Goal: Information Seeking & Learning: Learn about a topic

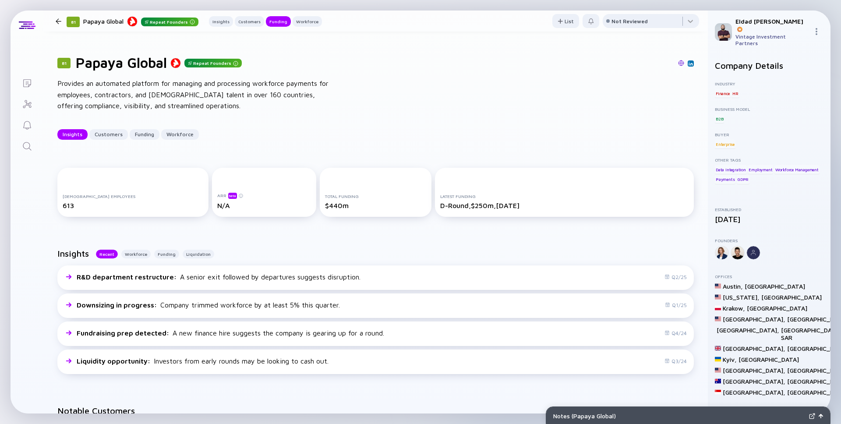
scroll to position [328, 0]
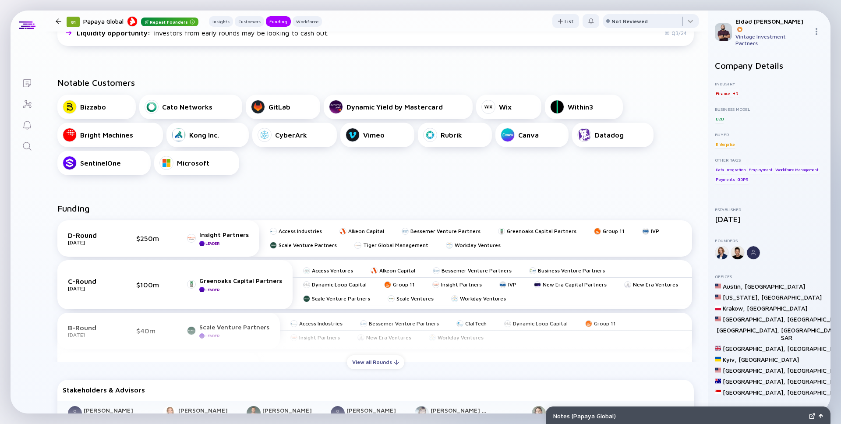
click at [23, 149] on icon "Search" at bounding box center [27, 146] width 11 height 11
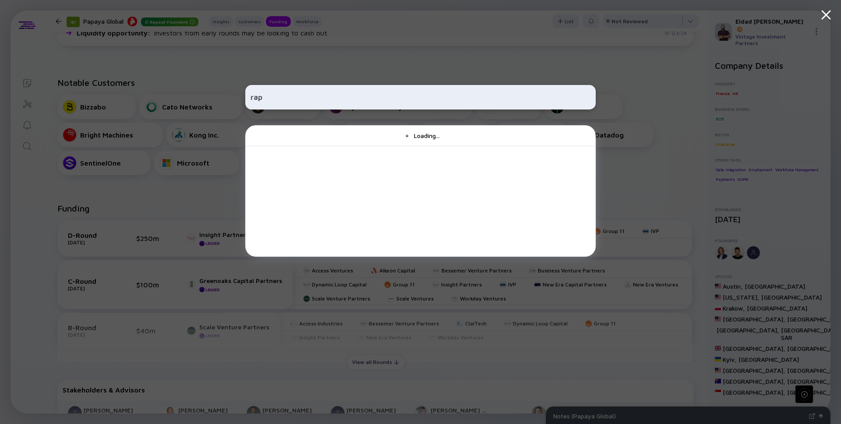
type input "rapy"
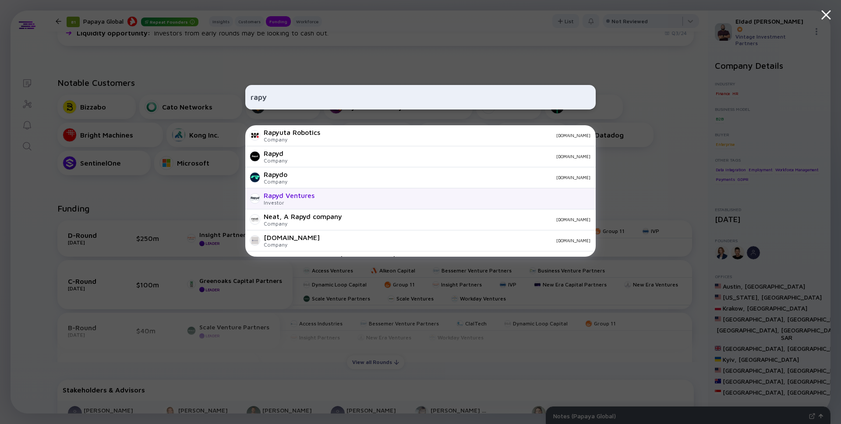
click at [292, 204] on div "Investor" at bounding box center [289, 202] width 51 height 7
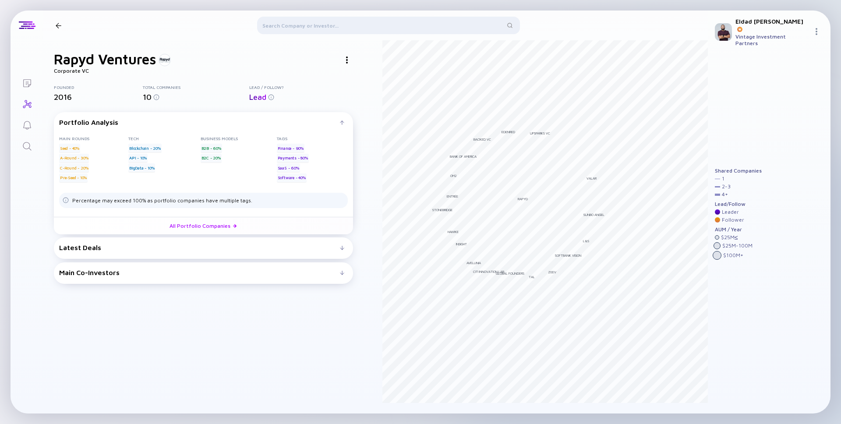
click at [401, 19] on div at bounding box center [388, 27] width 263 height 21
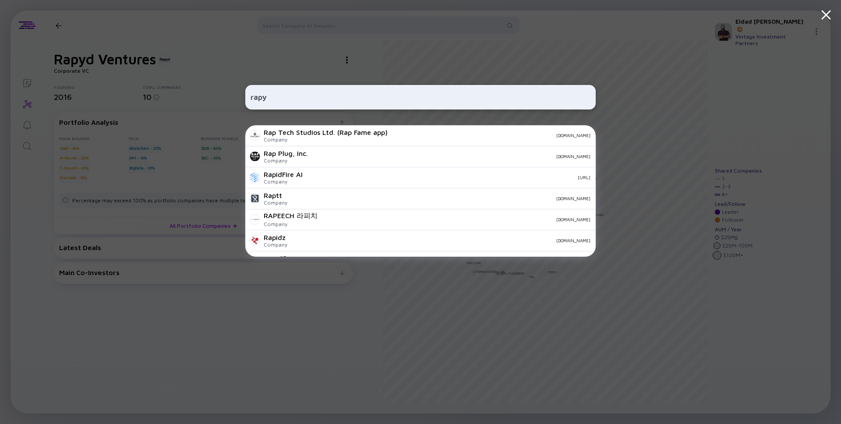
type input "rapyd"
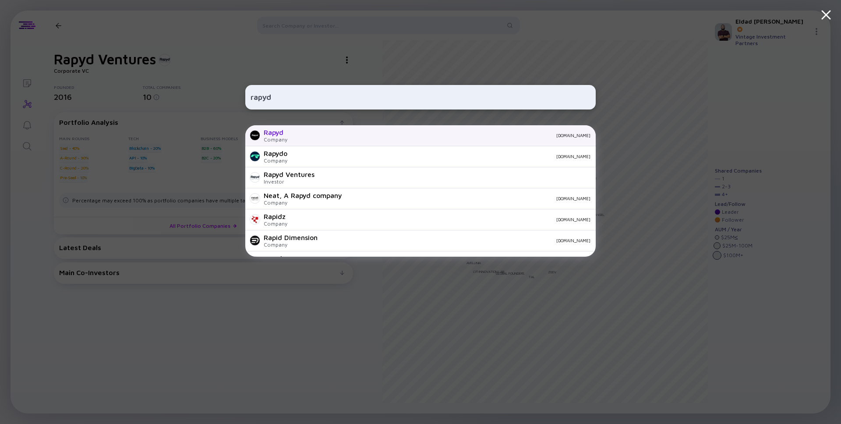
click at [292, 141] on div "Rapyd Company [DOMAIN_NAME]" at bounding box center [420, 135] width 350 height 21
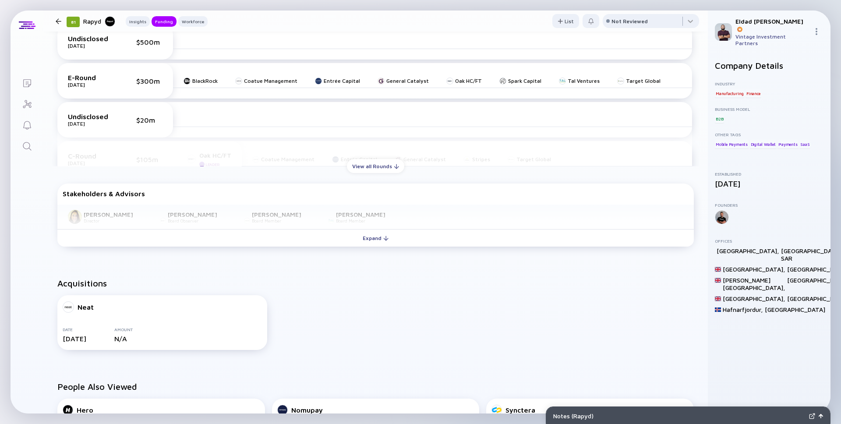
scroll to position [356, 0]
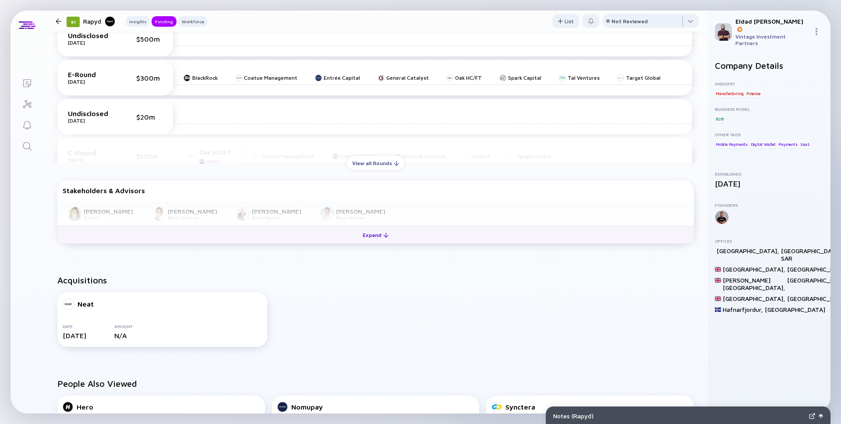
click at [378, 240] on div "Expand" at bounding box center [375, 235] width 36 height 14
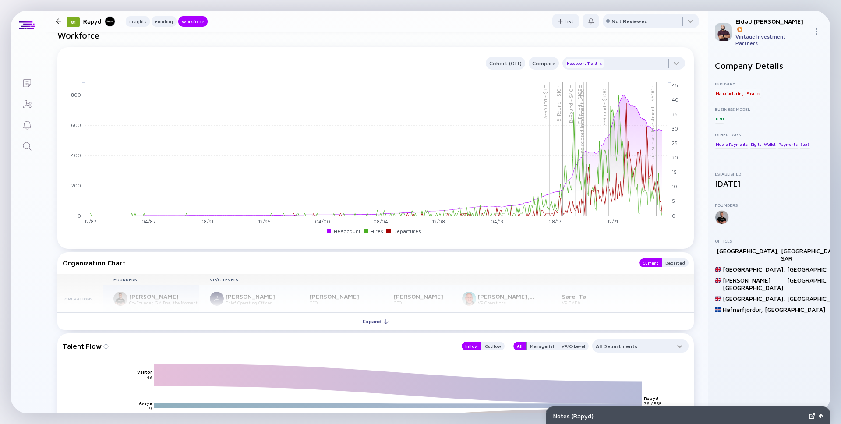
scroll to position [890, 0]
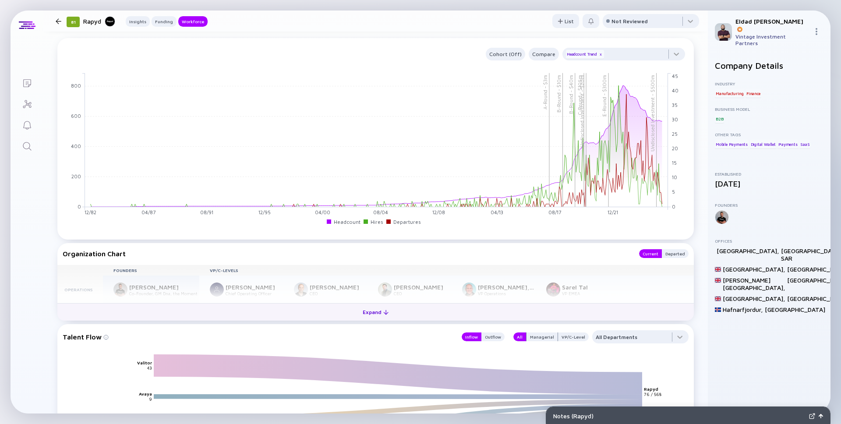
click at [381, 312] on div "Expand" at bounding box center [375, 312] width 36 height 14
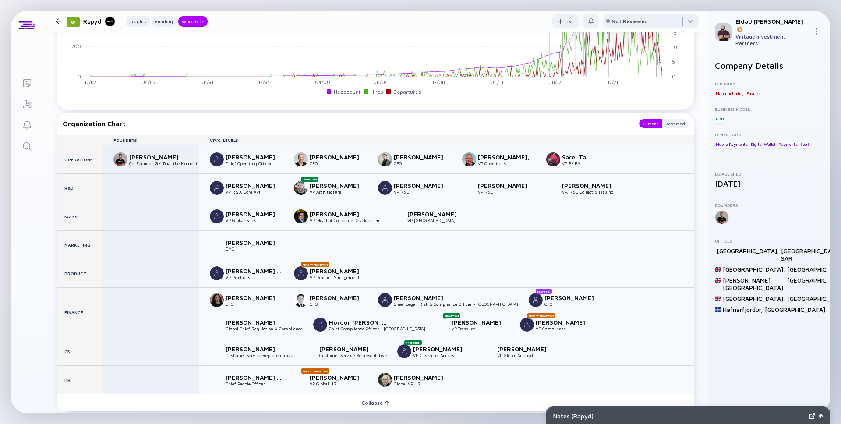
scroll to position [1022, 0]
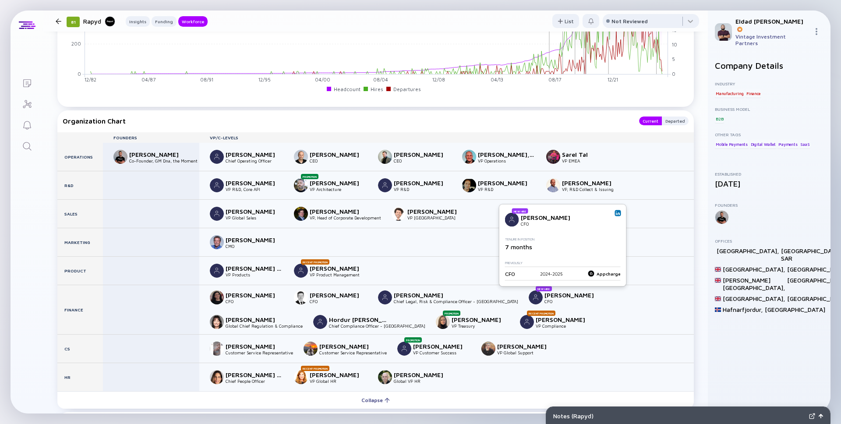
click at [529, 291] on img at bounding box center [536, 297] width 14 height 14
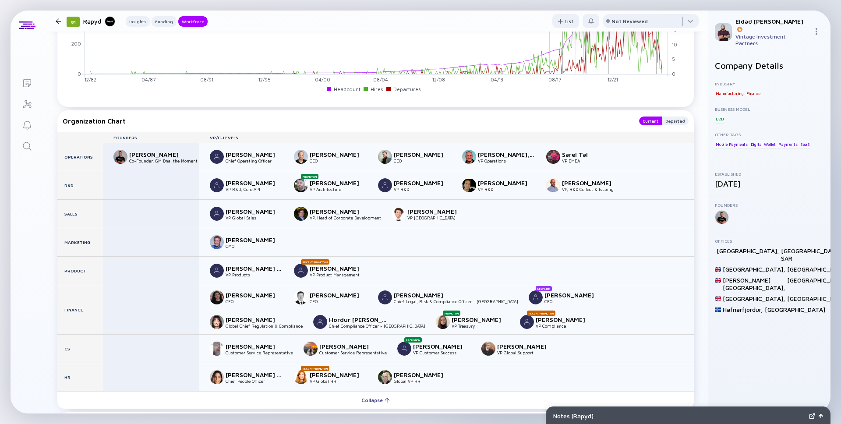
click at [544, 295] on div "[PERSON_NAME]" at bounding box center [573, 294] width 58 height 7
click at [529, 299] on img at bounding box center [536, 297] width 14 height 14
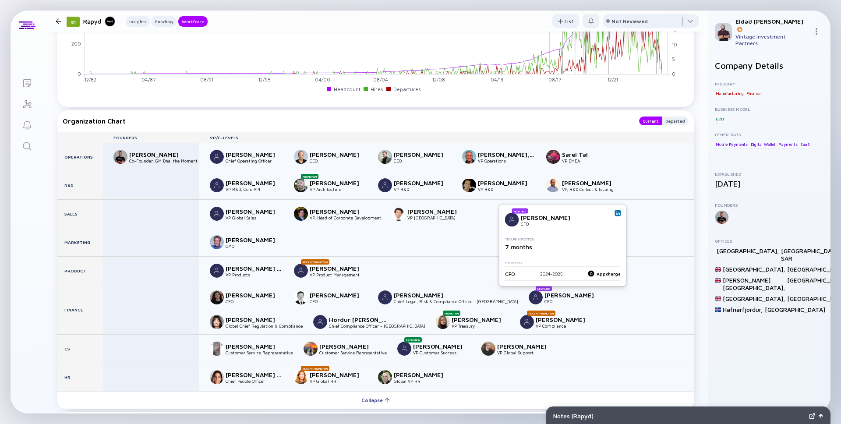
click at [620, 214] on link at bounding box center [618, 213] width 6 height 6
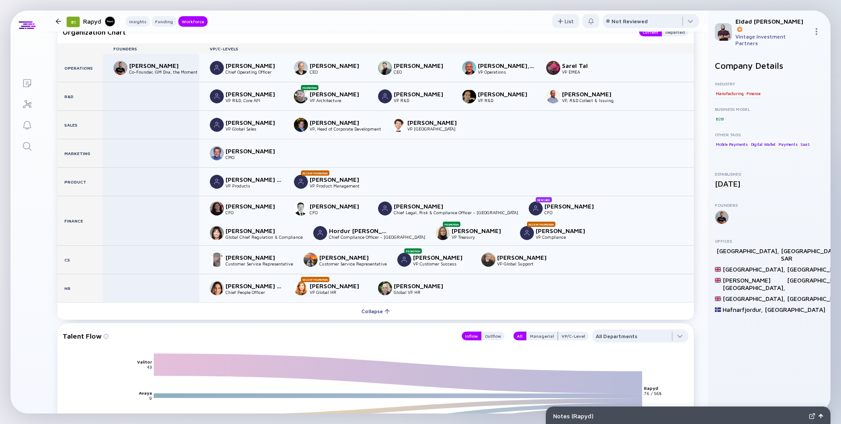
scroll to position [1112, 0]
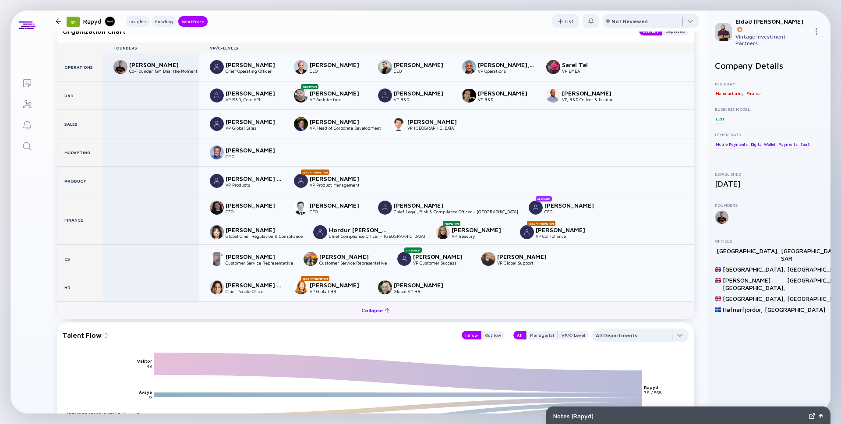
click at [370, 309] on div "Collapse" at bounding box center [375, 310] width 39 height 14
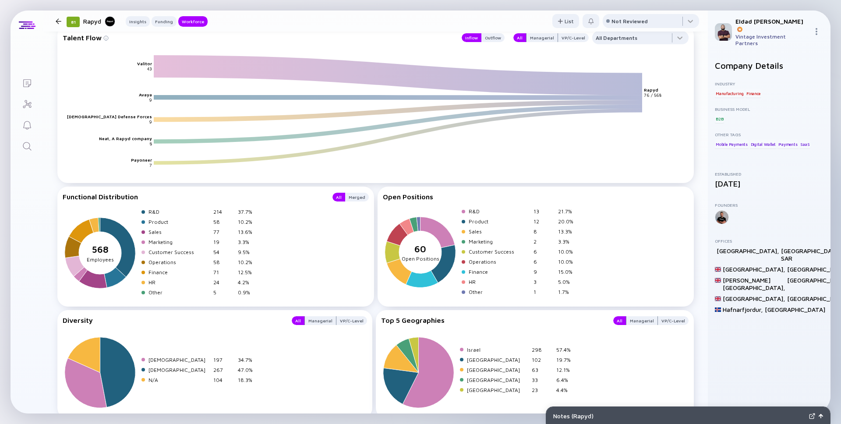
scroll to position [1191, 0]
